Goal: Check status: Check status

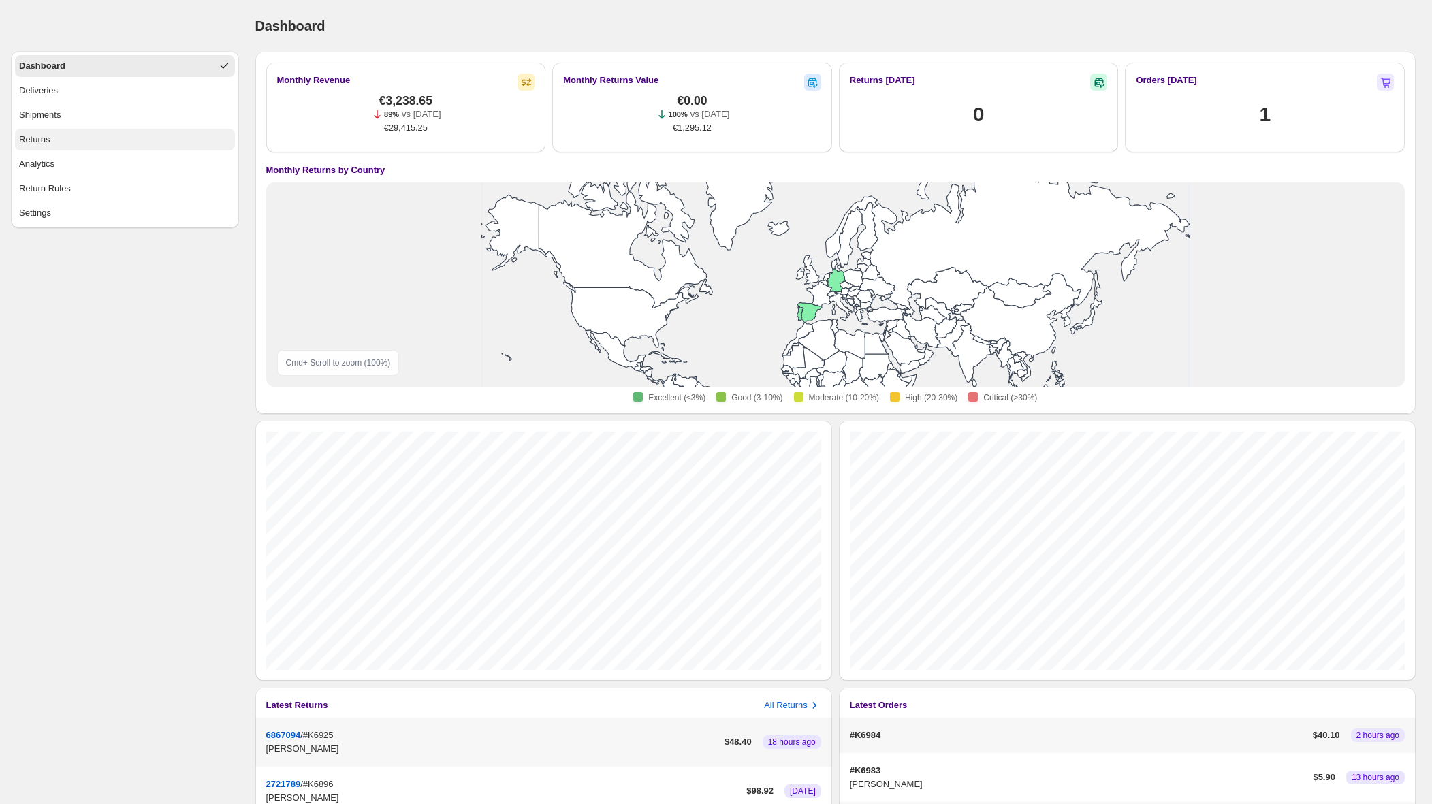
click at [69, 132] on button "Returns" at bounding box center [125, 140] width 220 height 22
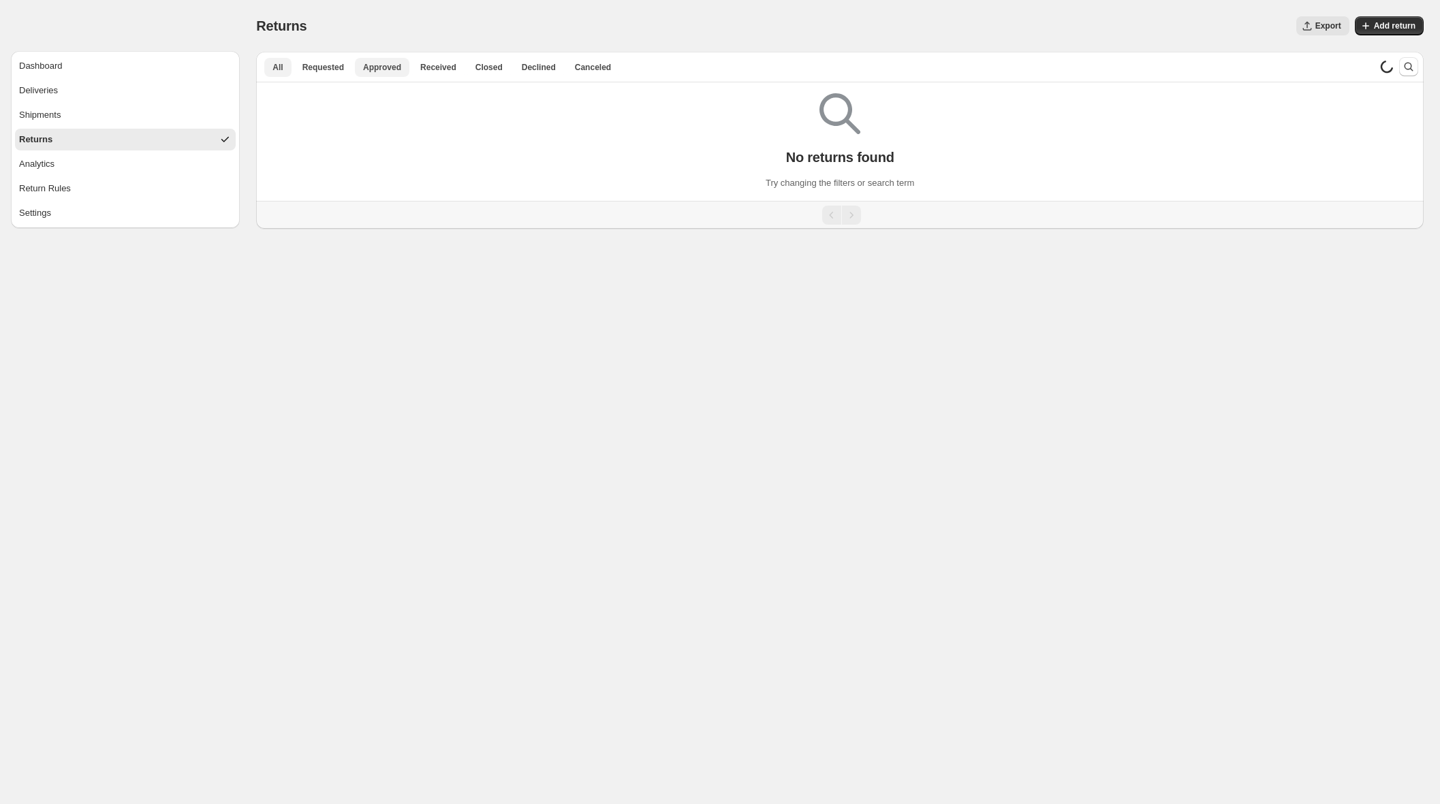
click at [379, 67] on span "Approved" at bounding box center [382, 67] width 38 height 11
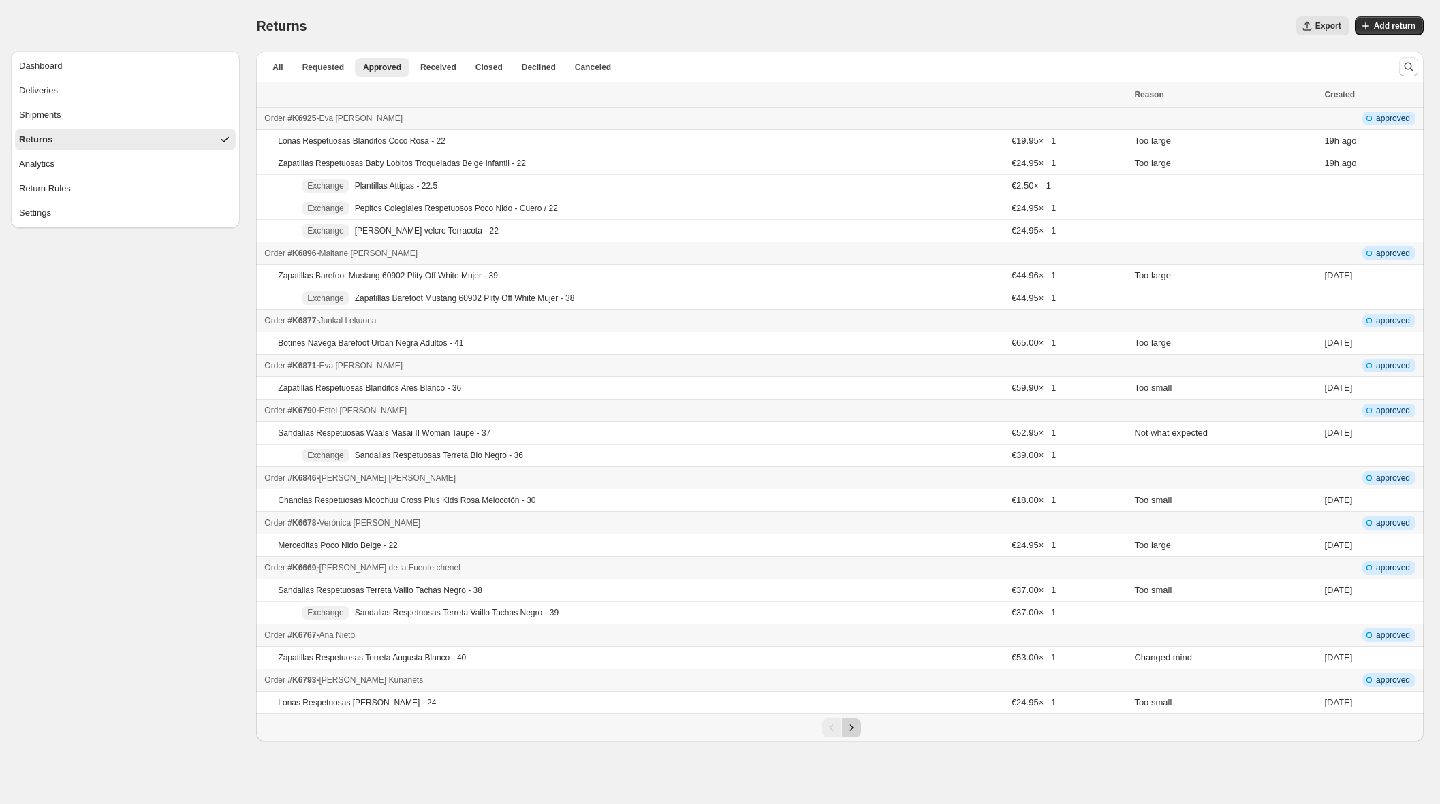
click at [848, 728] on icon "Next" at bounding box center [852, 728] width 14 height 14
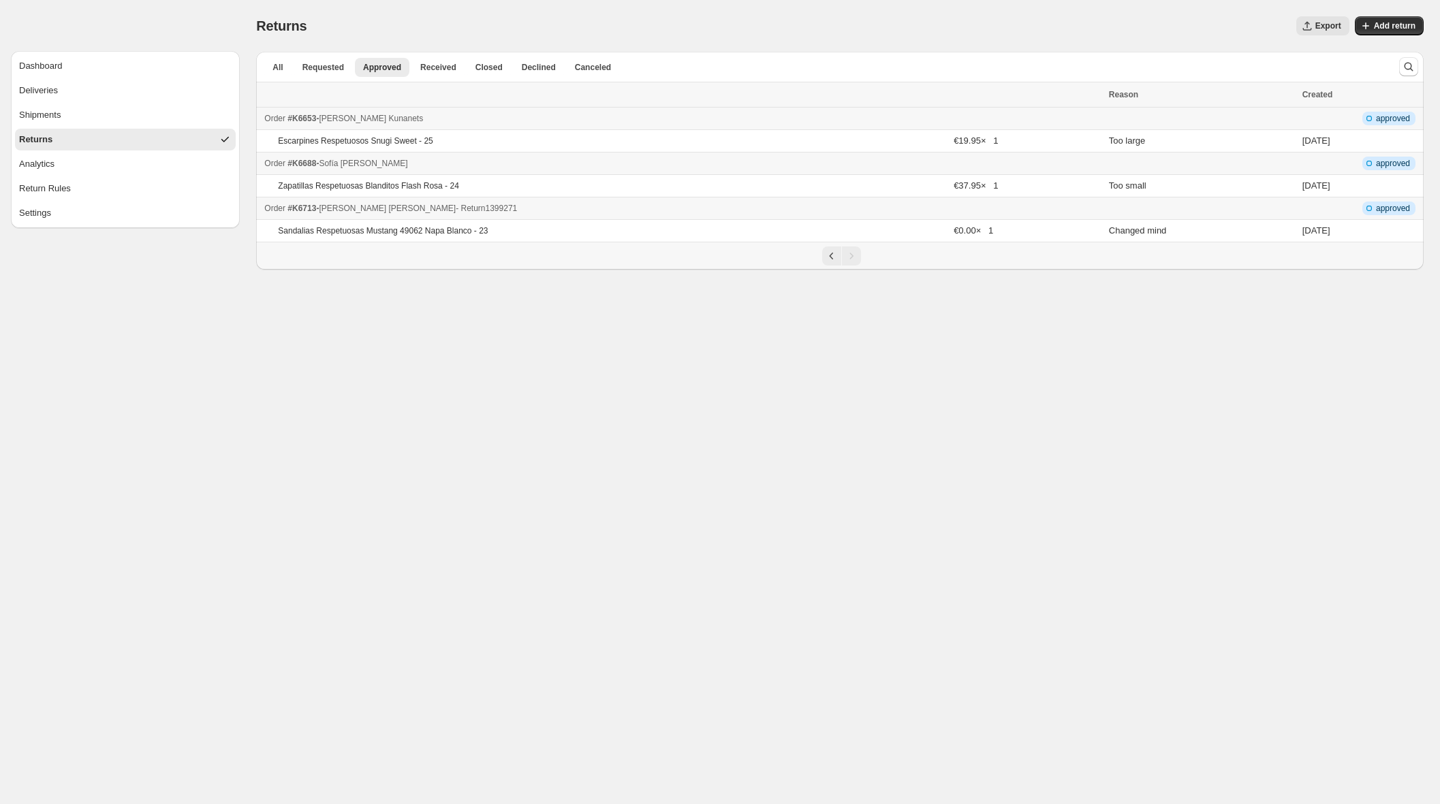
click at [542, 213] on div "Order #K6713 - [PERSON_NAME] - Return 1399271" at bounding box center [682, 209] width 836 height 14
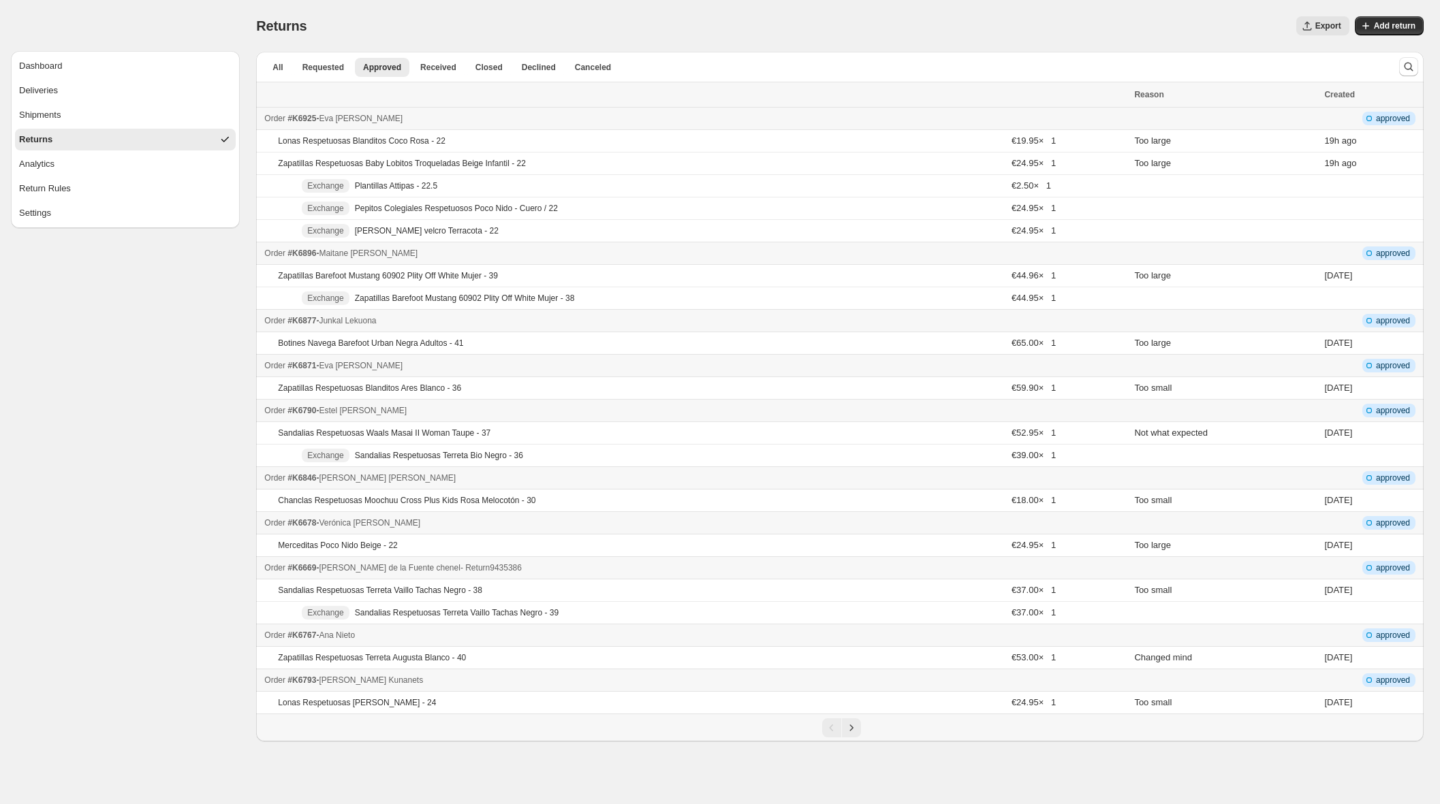
click at [577, 569] on div "Order #K6669 - [PERSON_NAME] chenel - Return 9435386" at bounding box center [695, 568] width 862 height 14
